Goal: Task Accomplishment & Management: Use online tool/utility

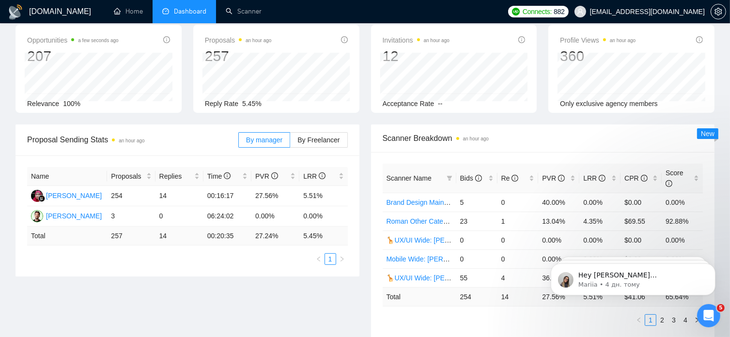
scroll to position [45, 0]
click at [320, 147] on label "By Freelancer" at bounding box center [318, 141] width 57 height 16
click at [290, 143] on input "By Freelancer" at bounding box center [290, 143] width 0 height 0
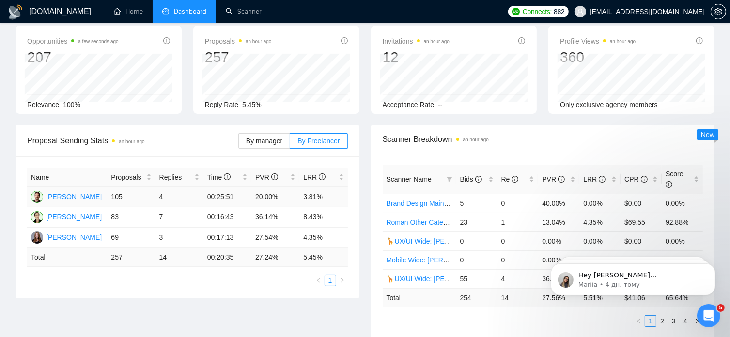
click at [159, 197] on td "4" at bounding box center [180, 197] width 48 height 20
click at [118, 195] on td "105" at bounding box center [131, 197] width 48 height 20
click at [503, 213] on td "1" at bounding box center [518, 222] width 41 height 19
click at [442, 219] on link "Roman Other Categories: UX/UI & Web design copy [PERSON_NAME]" at bounding box center [494, 223] width 215 height 8
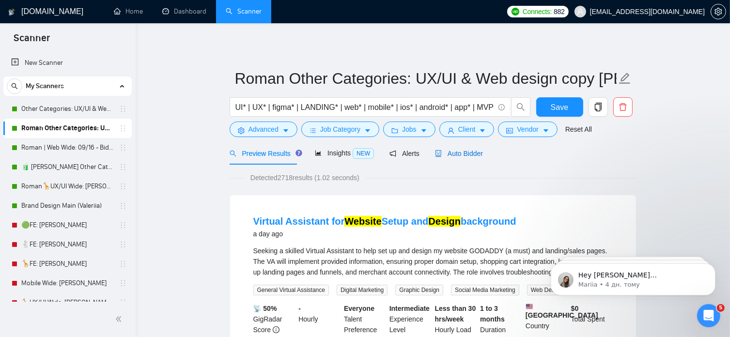
click at [469, 154] on span "Auto Bidder" at bounding box center [459, 154] width 48 height 8
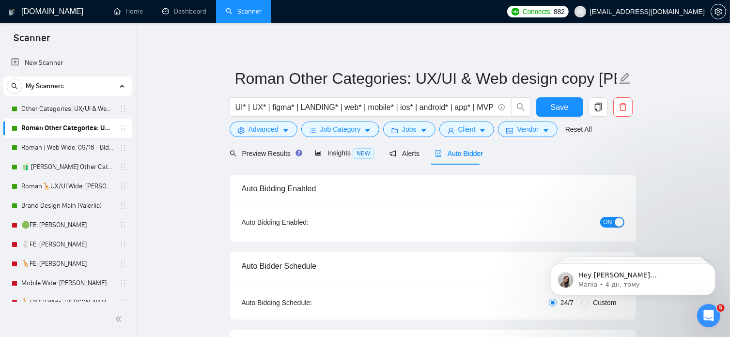
radio input "false"
radio input "true"
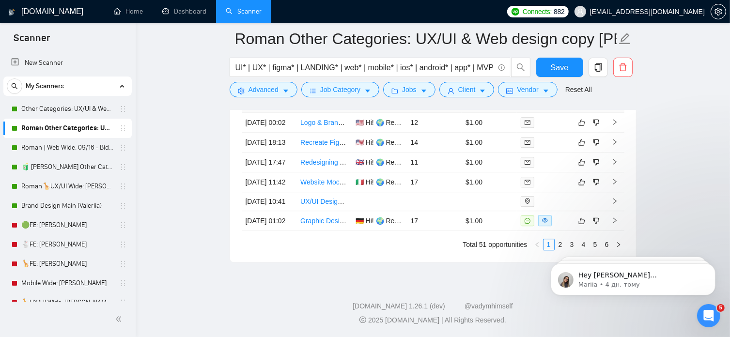
scroll to position [2832, 0]
click at [78, 146] on link "Roman | Web Wide: 09/16 - Bid in Range" at bounding box center [67, 147] width 92 height 19
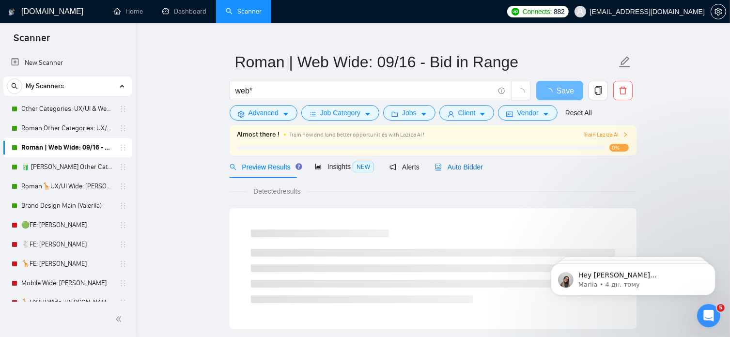
click at [466, 168] on span "Auto Bidder" at bounding box center [459, 167] width 48 height 8
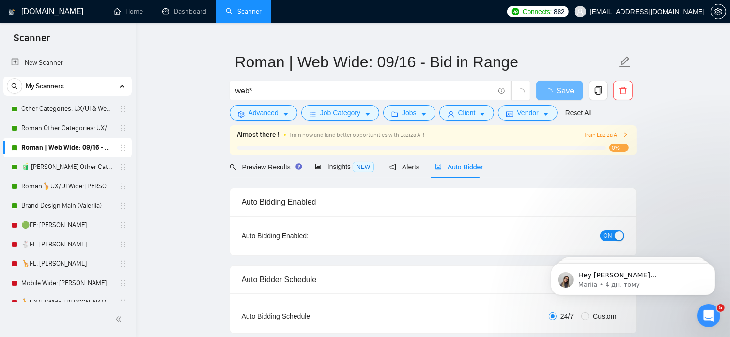
radio input "false"
radio input "true"
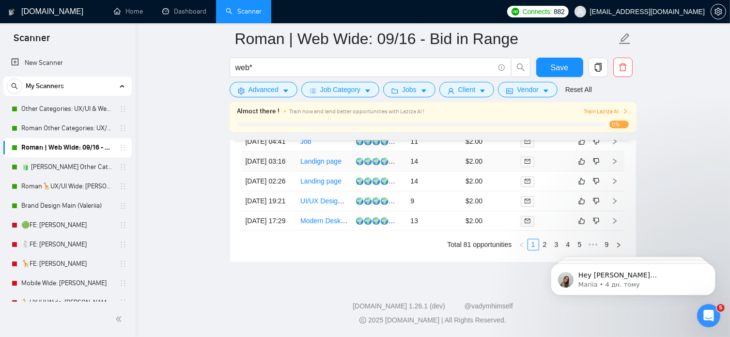
scroll to position [2852, 0]
click at [541, 245] on html "Hey [PERSON_NAME][EMAIL_ADDRESS][DOMAIN_NAME], Looks like your Upwork agency [P…" at bounding box center [633, 277] width 194 height 68
click at [537, 245] on html "Hey [PERSON_NAME][EMAIL_ADDRESS][DOMAIN_NAME], Looks like your Upwork agency [P…" at bounding box center [633, 277] width 194 height 68
click at [541, 245] on html "Hey [PERSON_NAME][EMAIL_ADDRESS][DOMAIN_NAME], Looks like your Upwork agency [P…" at bounding box center [633, 277] width 194 height 68
click at [539, 246] on html "Hey [PERSON_NAME][EMAIL_ADDRESS][DOMAIN_NAME], Looks like your Upwork agency [P…" at bounding box center [633, 277] width 194 height 68
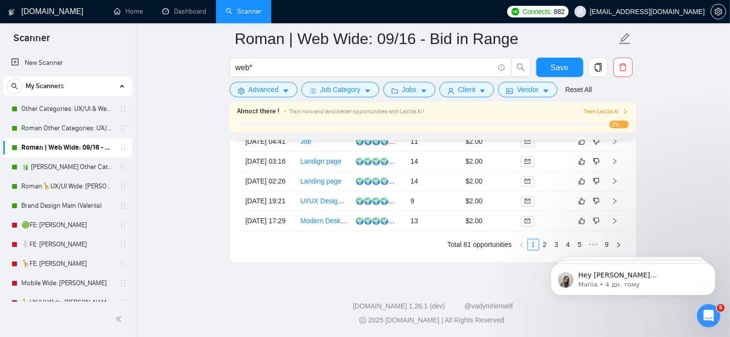
click at [539, 246] on html "Hey [PERSON_NAME][EMAIL_ADDRESS][DOMAIN_NAME], Looks like your Upwork agency [P…" at bounding box center [633, 277] width 194 height 68
click at [540, 244] on html "Hey [PERSON_NAME][EMAIL_ADDRESS][DOMAIN_NAME], Looks like your Upwork agency [P…" at bounding box center [633, 277] width 194 height 68
click at [553, 247] on body "Hey [PERSON_NAME][EMAIL_ADDRESS][DOMAIN_NAME], Looks like your Upwork agency [P…" at bounding box center [633, 277] width 186 height 60
click at [564, 245] on html "Hey [PERSON_NAME][EMAIL_ADDRESS][DOMAIN_NAME], Looks like your Upwork agency [P…" at bounding box center [633, 277] width 194 height 68
click at [79, 189] on link "Roman🦒UX/UI Wide: [PERSON_NAME] 03/07 quest 22/09" at bounding box center [67, 186] width 92 height 19
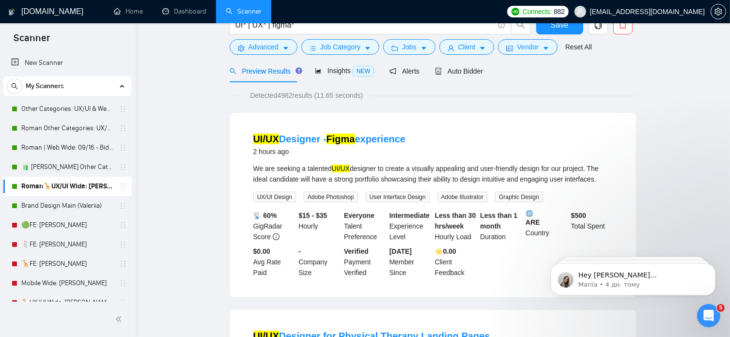
scroll to position [13, 0]
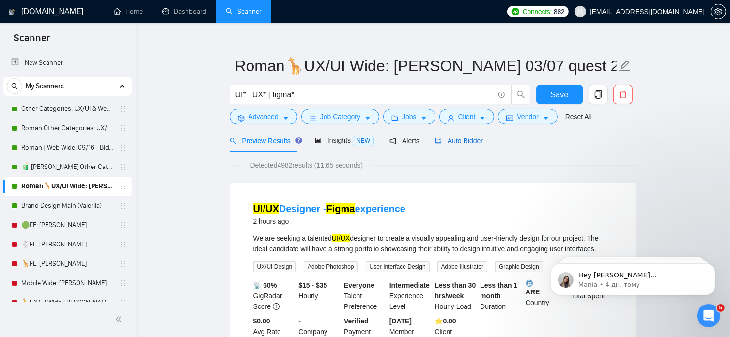
click at [467, 139] on span "Auto Bidder" at bounding box center [459, 141] width 48 height 8
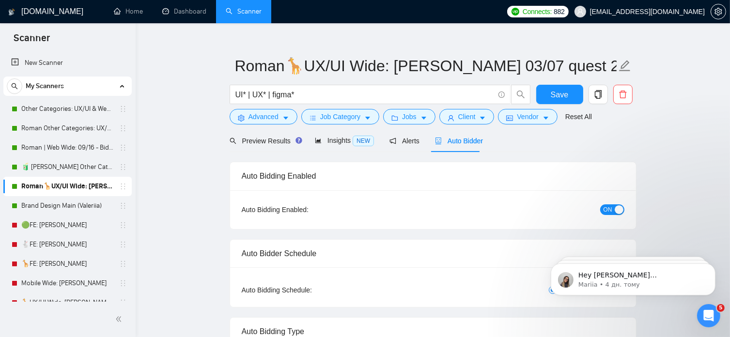
radio input "false"
radio input "true"
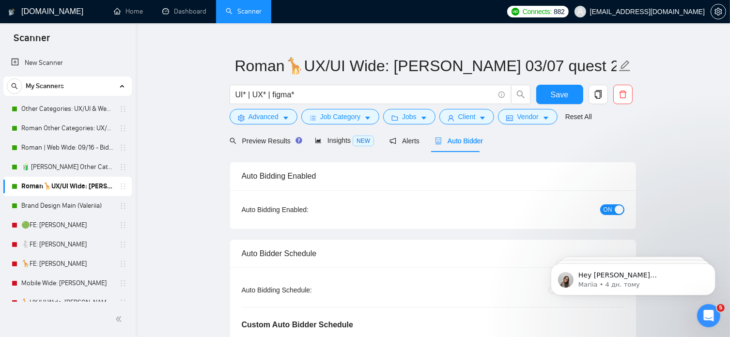
click at [468, 141] on span "Auto Bidder" at bounding box center [459, 141] width 48 height 8
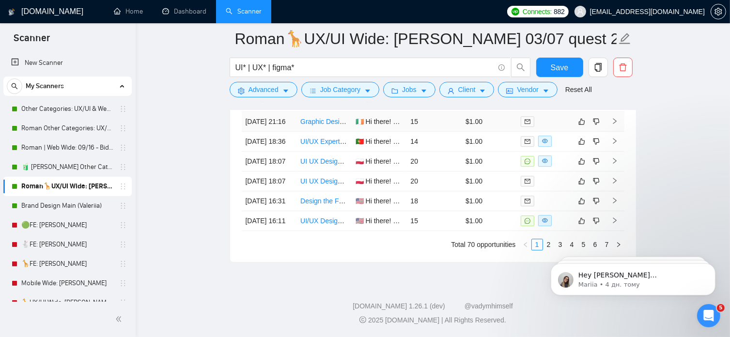
scroll to position [2815, 0]
